Goal: Communication & Community: Answer question/provide support

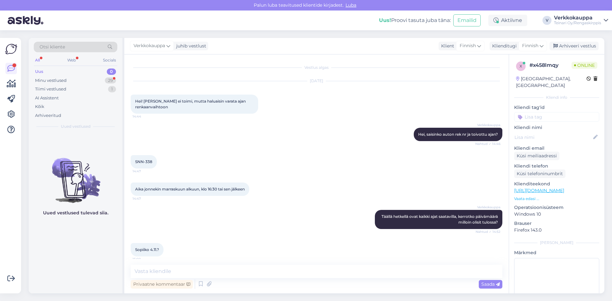
scroll to position [38, 0]
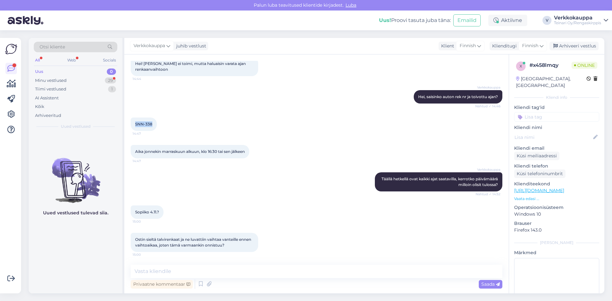
drag, startPoint x: 133, startPoint y: 124, endPoint x: 153, endPoint y: 125, distance: 19.2
click at [153, 125] on div "SNN-338 14:47" at bounding box center [144, 124] width 26 height 13
copy span "SNN-338"
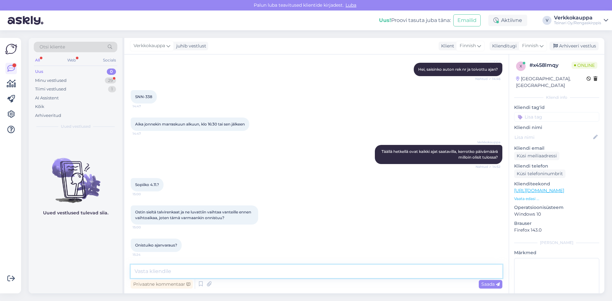
click at [149, 267] on textarea at bounding box center [316, 271] width 371 height 13
type textarea "h"
type textarea "Hei, olen varanut teille ajan [DATE] 16.30 Tervetuloa!"
click at [481, 284] on span "Saada" at bounding box center [490, 284] width 18 height 6
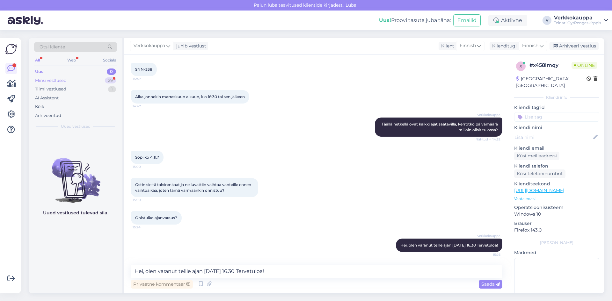
click at [65, 80] on div "Minu vestlused" at bounding box center [51, 80] width 32 height 6
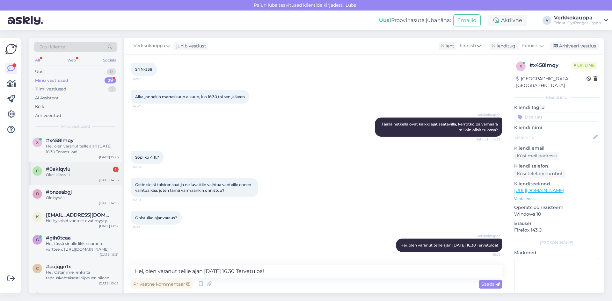
click at [81, 176] on div "Okei kiitos! :)" at bounding box center [82, 175] width 73 height 6
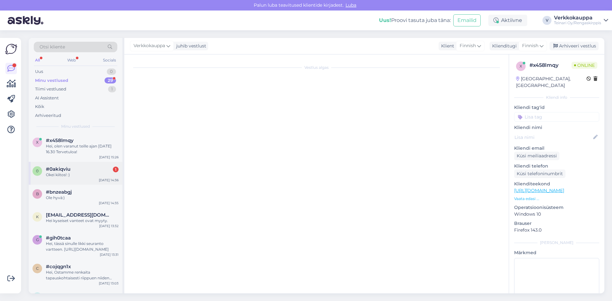
scroll to position [0, 0]
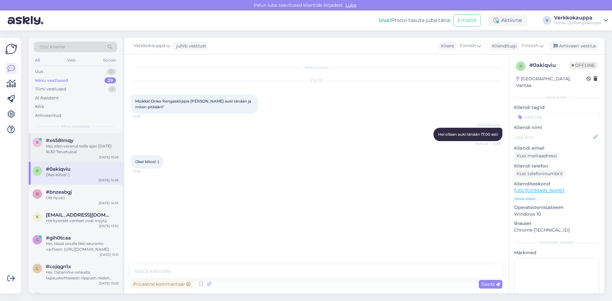
click at [82, 147] on div "Hei, olen varanut teille ajan [DATE] 16.30 Tervetuloa!" at bounding box center [82, 148] width 73 height 11
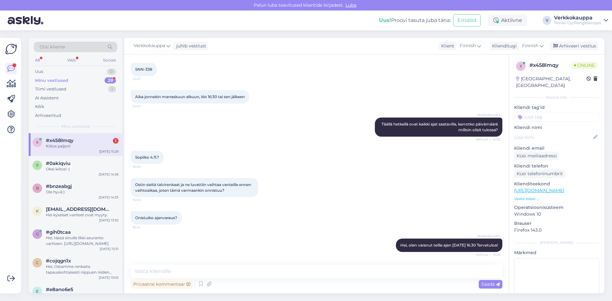
scroll to position [120, 0]
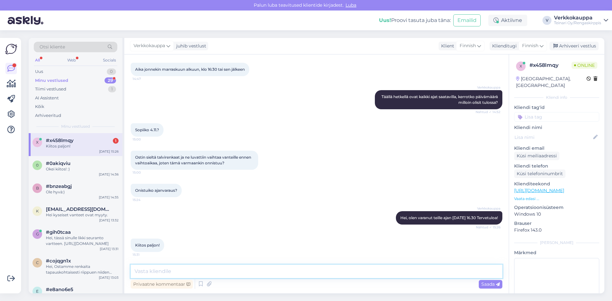
click at [153, 272] on textarea at bounding box center [316, 271] width 371 height 13
click at [156, 272] on textarea "Ole hyvä!" at bounding box center [316, 271] width 371 height 13
click at [173, 273] on textarea "Ole hyvää!" at bounding box center [316, 271] width 371 height 13
type textarea "Ole hyvää!"
click at [492, 284] on span "Saada" at bounding box center [490, 284] width 18 height 6
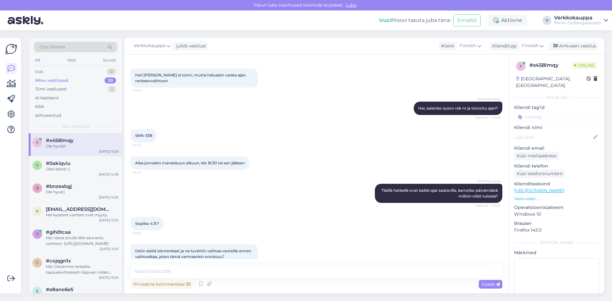
scroll to position [0, 0]
